Goal: Information Seeking & Learning: Check status

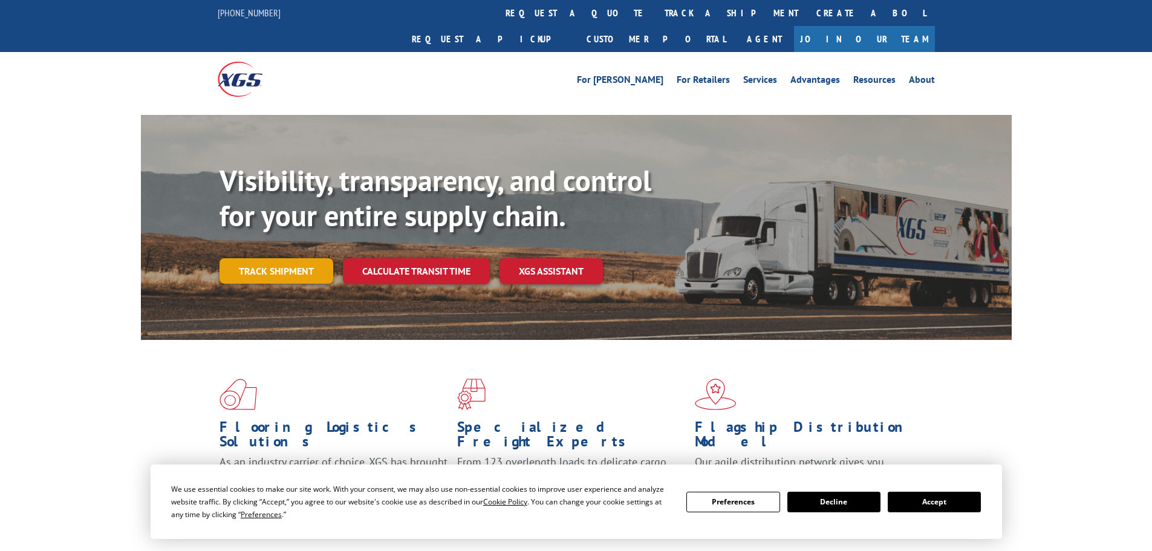
click at [313, 258] on link "Track shipment" at bounding box center [277, 270] width 114 height 25
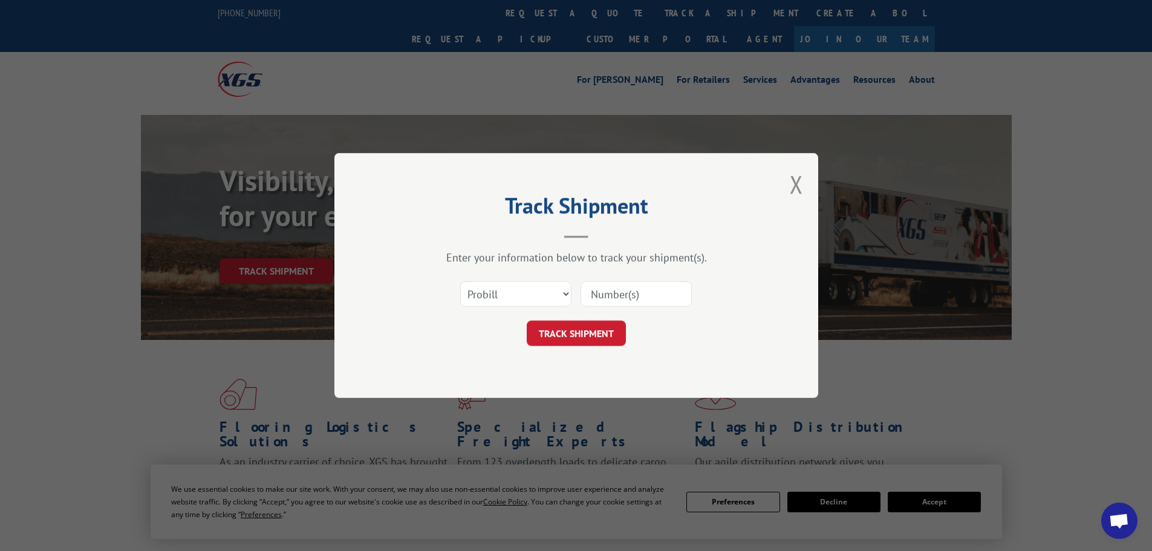
click at [627, 299] on input at bounding box center [636, 293] width 111 height 25
paste input "17450213"
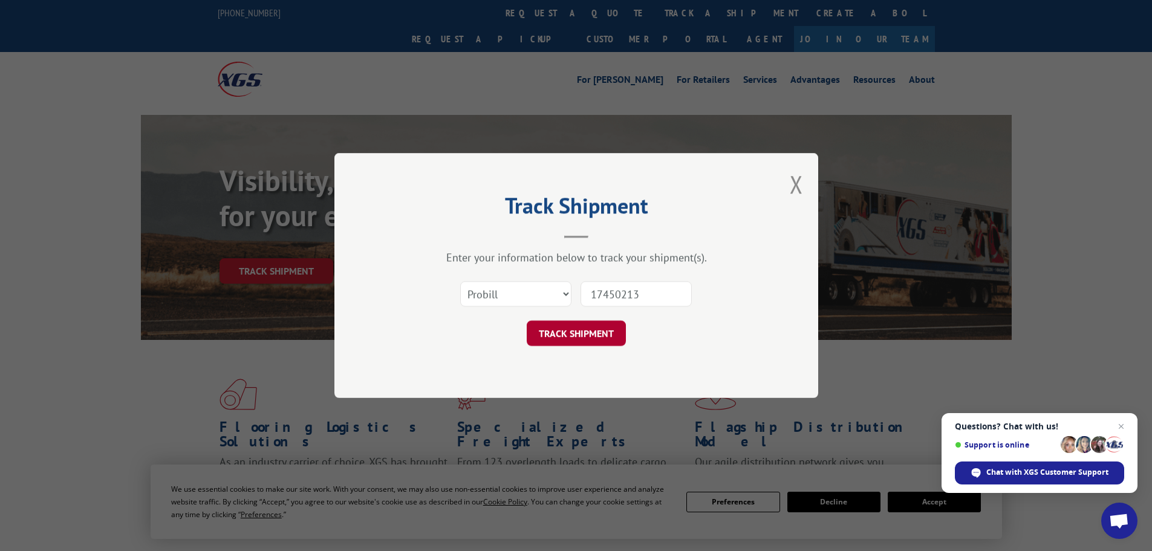
type input "17450213"
click at [595, 330] on button "TRACK SHIPMENT" at bounding box center [576, 333] width 99 height 25
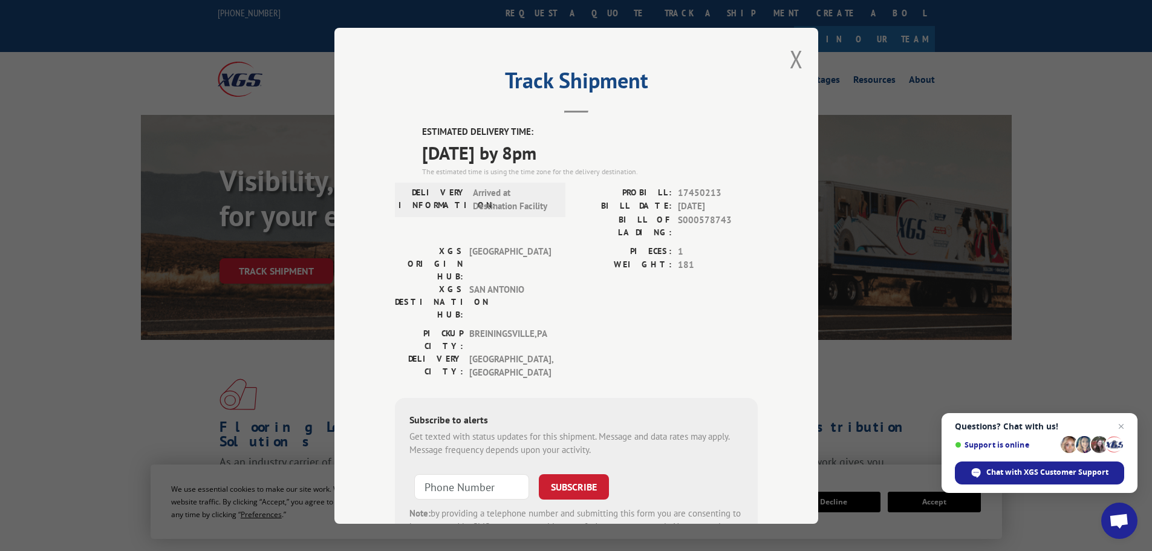
drag, startPoint x: 418, startPoint y: 155, endPoint x: 598, endPoint y: 155, distance: 179.6
click at [598, 155] on span "[DATE] by 8pm" at bounding box center [590, 151] width 336 height 27
click at [790, 50] on button "Close modal" at bounding box center [796, 59] width 13 height 32
